Goal: Transaction & Acquisition: Purchase product/service

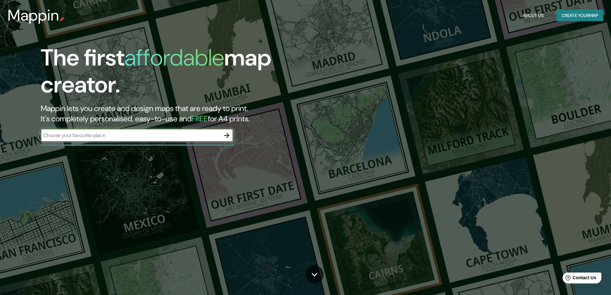
click at [573, 16] on button "Create your map" at bounding box center [579, 16] width 47 height 12
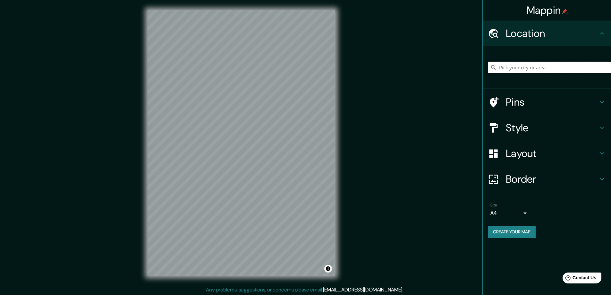
click at [516, 67] on input "Pick your city or area" at bounding box center [548, 68] width 123 height 12
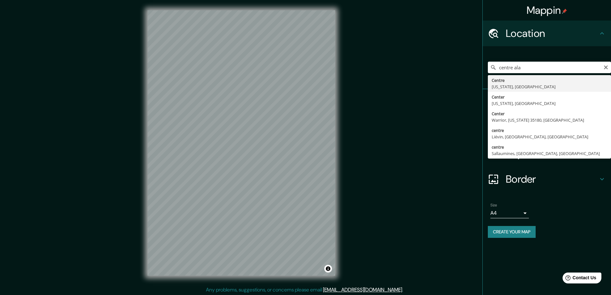
type input "Centre, [US_STATE], [GEOGRAPHIC_DATA]"
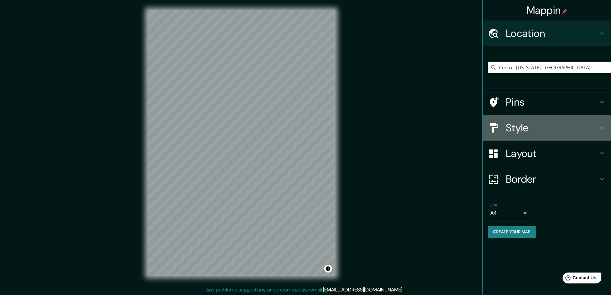
click at [512, 123] on h4 "Style" at bounding box center [551, 127] width 92 height 13
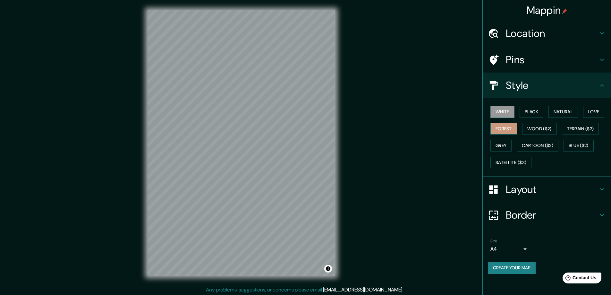
click at [513, 128] on button "Forest" at bounding box center [503, 129] width 27 height 12
click at [583, 127] on button "Terrain ($2)" at bounding box center [579, 129] width 37 height 12
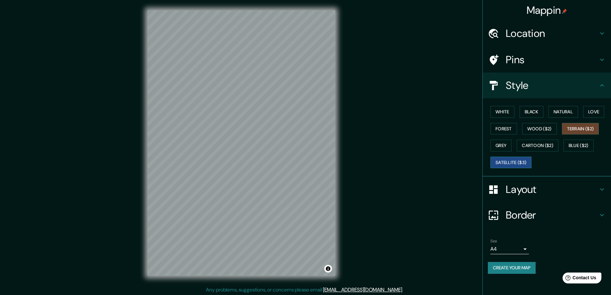
click at [525, 158] on button "Satellite ($3)" at bounding box center [510, 162] width 41 height 12
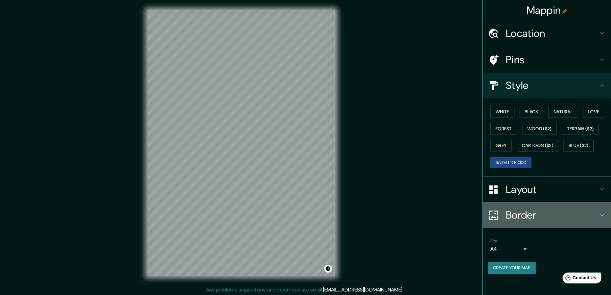
click at [535, 211] on h4 "Border" at bounding box center [551, 214] width 92 height 13
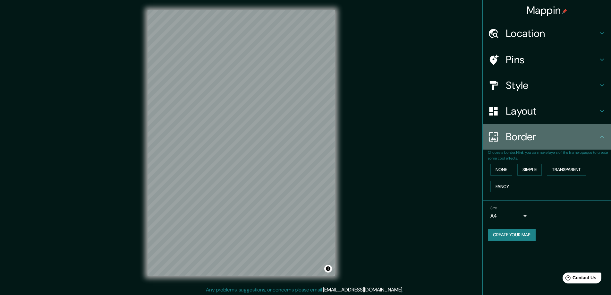
click at [514, 141] on h4 "Border" at bounding box center [551, 136] width 92 height 13
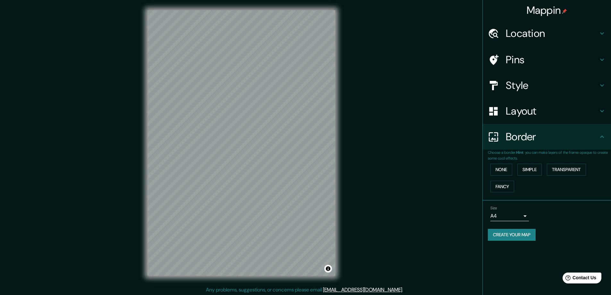
click at [529, 109] on h4 "Layout" at bounding box center [551, 110] width 92 height 13
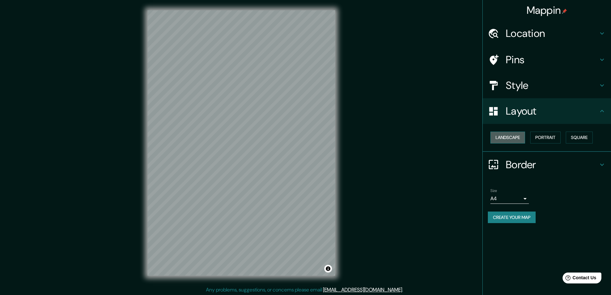
click at [513, 134] on button "Landscape" at bounding box center [507, 137] width 35 height 12
